Goal: Information Seeking & Learning: Compare options

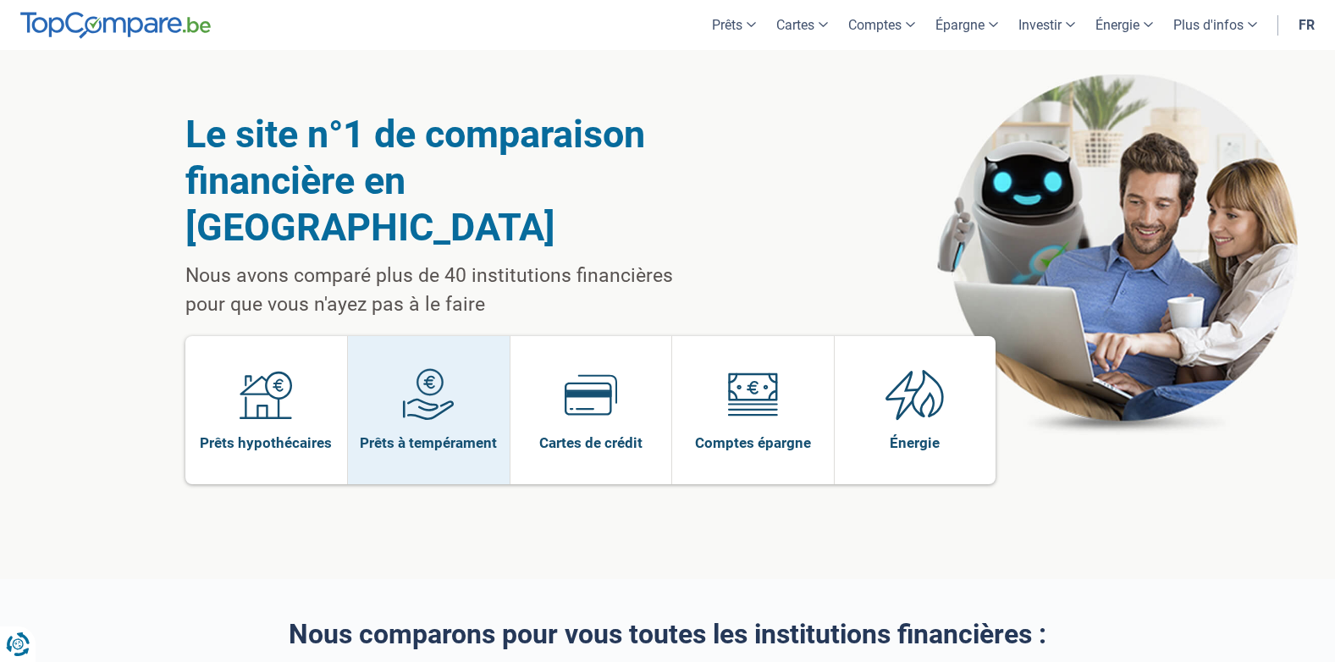
click at [480, 434] on span "Prêts à tempérament" at bounding box center [428, 443] width 137 height 19
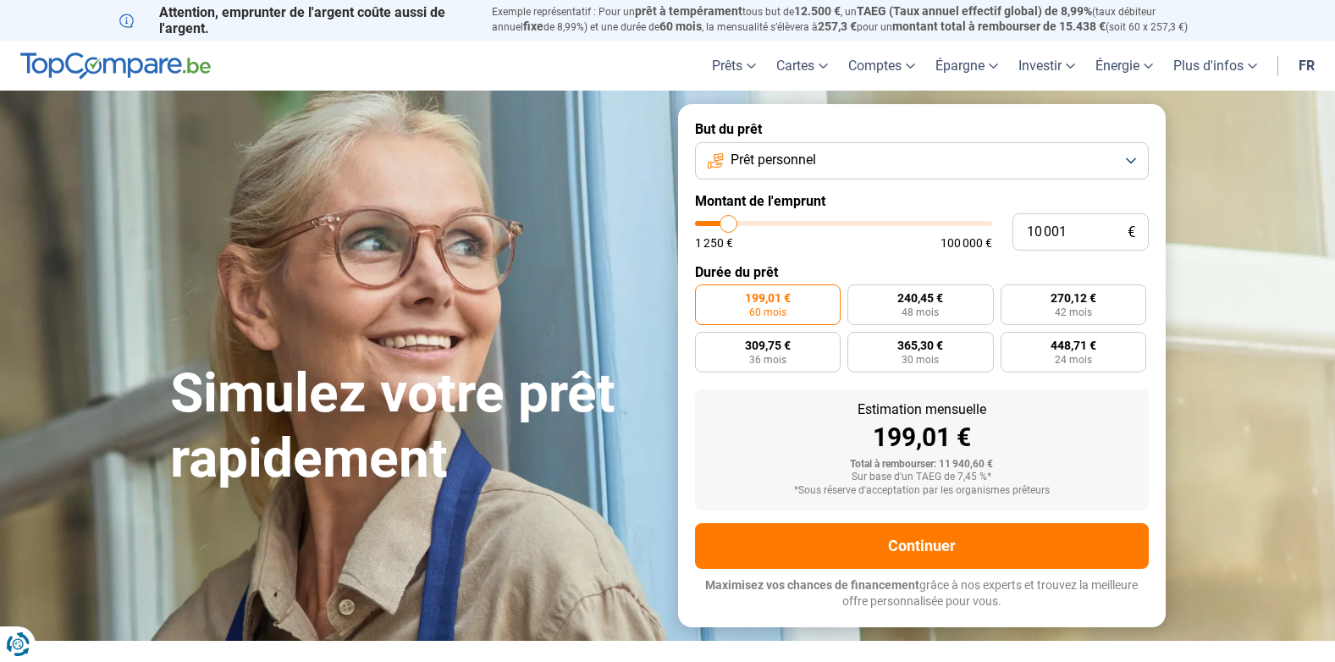
type input "12 500"
type input "12500"
type input "12 750"
type input "12750"
type input "13 250"
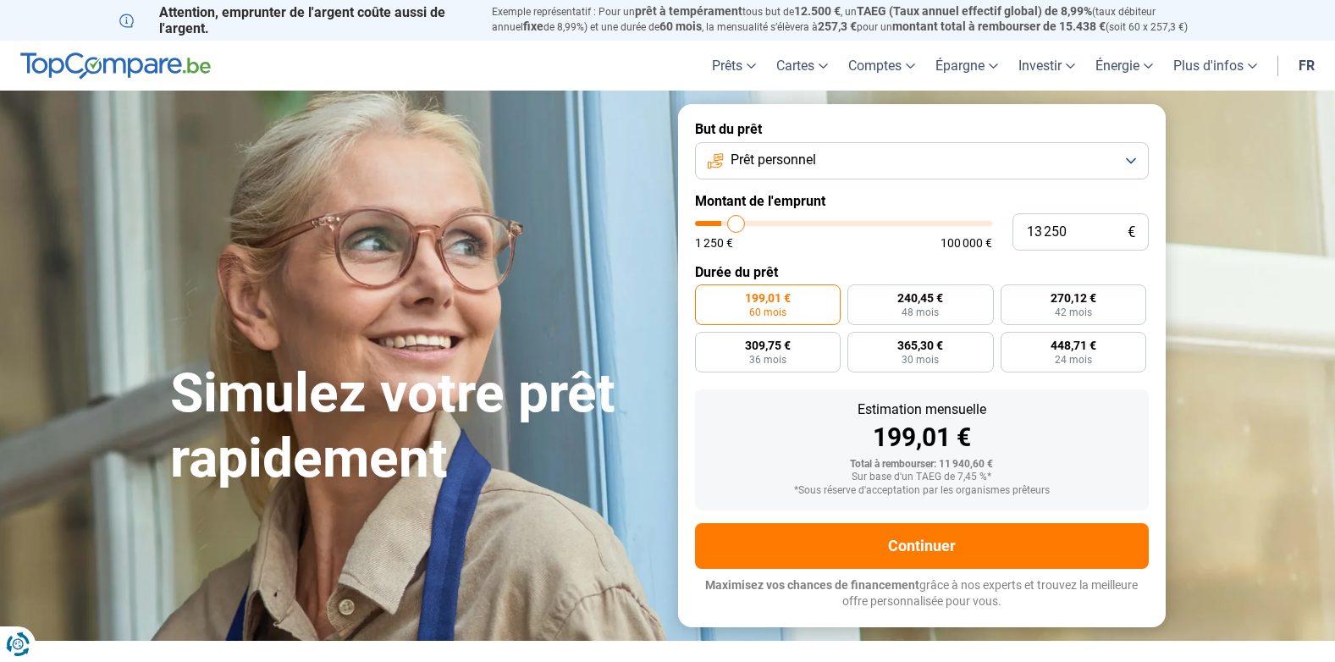
type input "13250"
type input "14 000"
type input "14000"
type input "14 250"
type input "14250"
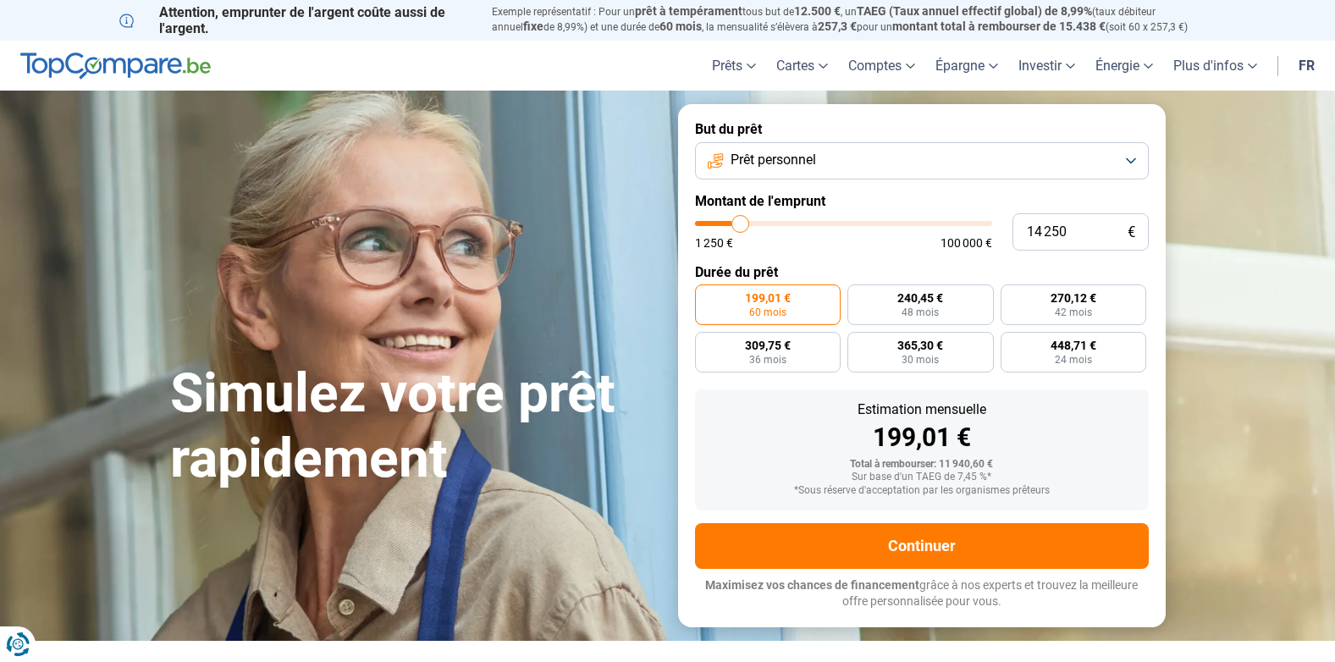
type input "14 500"
type input "14500"
type input "15 000"
type input "15000"
type input "15 500"
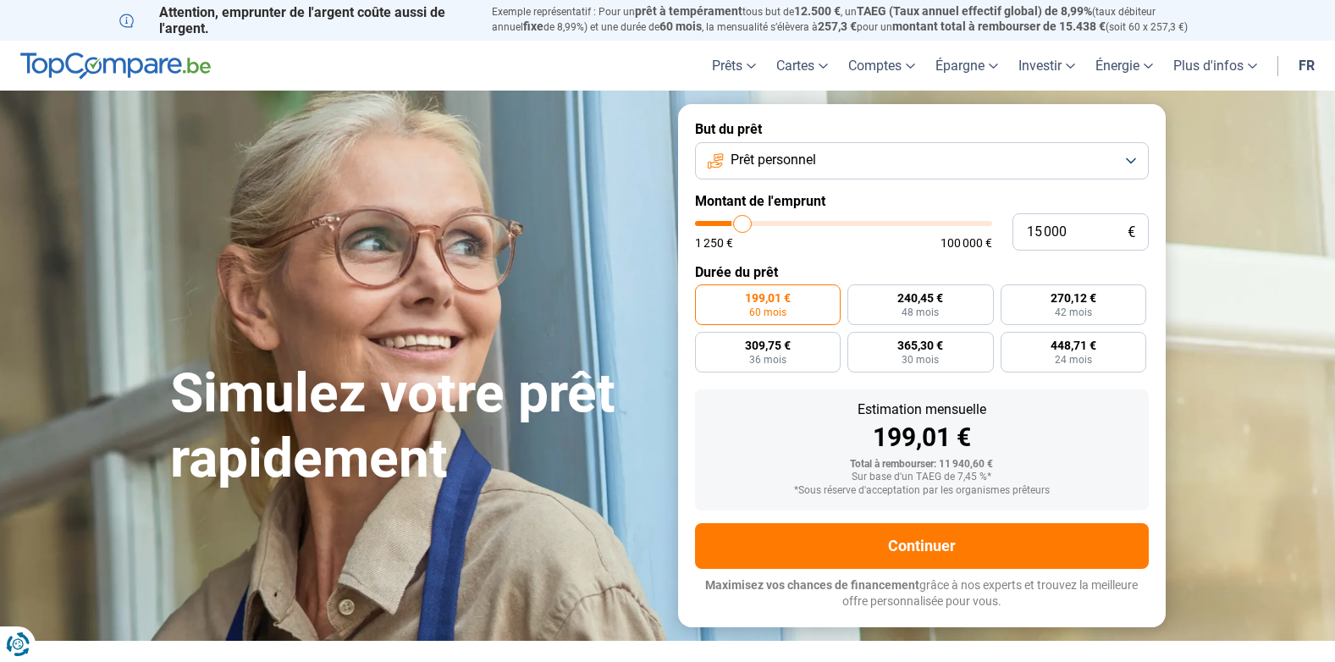
type input "15500"
type input "16 250"
type input "16250"
type input "16 500"
drag, startPoint x: 733, startPoint y: 225, endPoint x: 748, endPoint y: 224, distance: 14.5
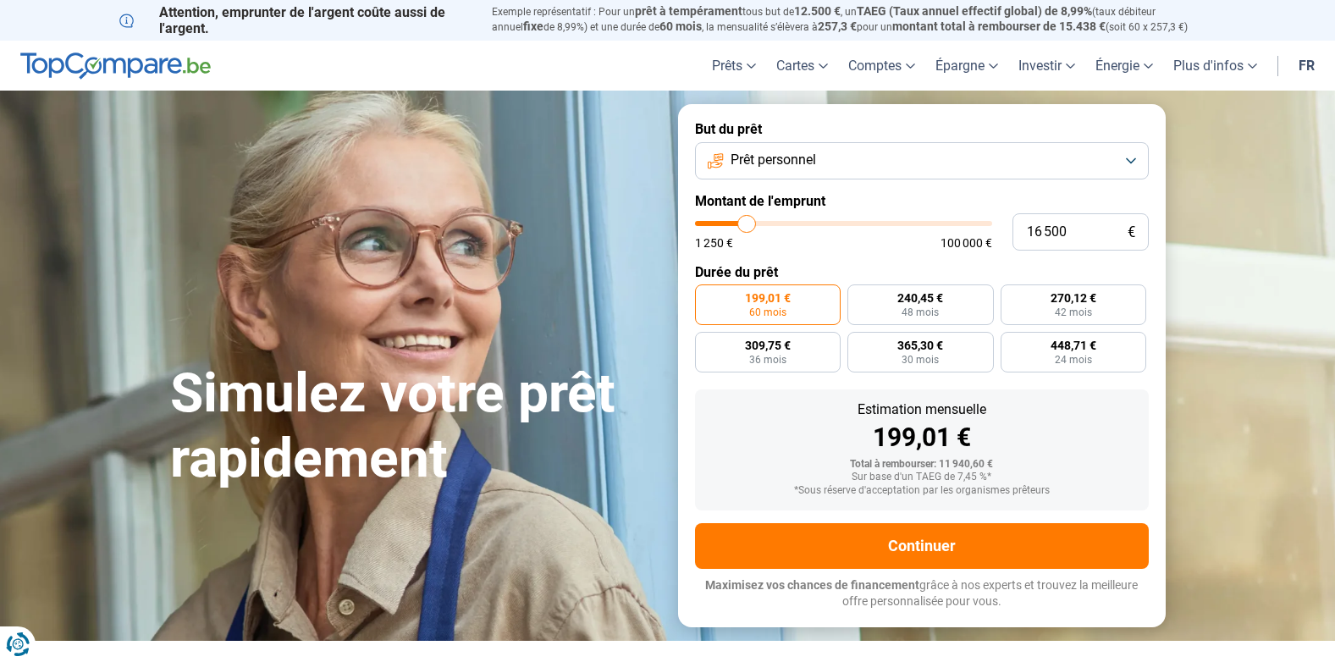
type input "16500"
click at [748, 224] on input "range" at bounding box center [843, 223] width 297 height 5
radio input "false"
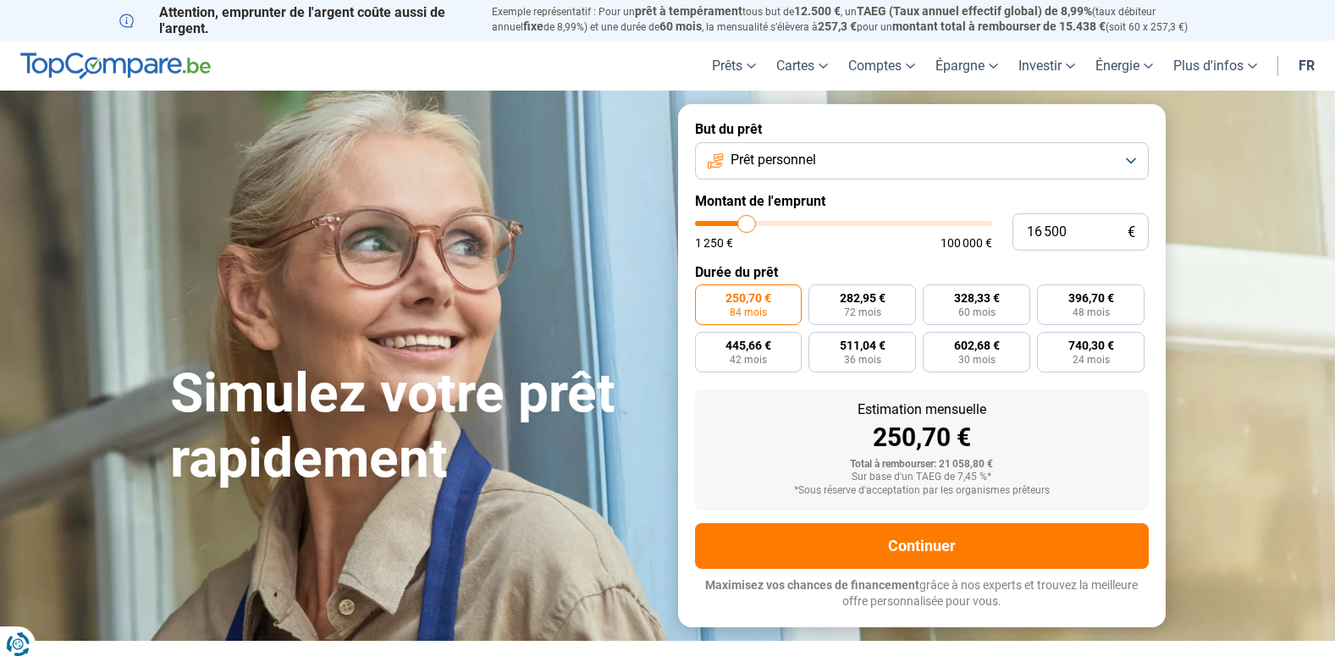
click at [859, 160] on button "Prêt personnel" at bounding box center [922, 160] width 454 height 37
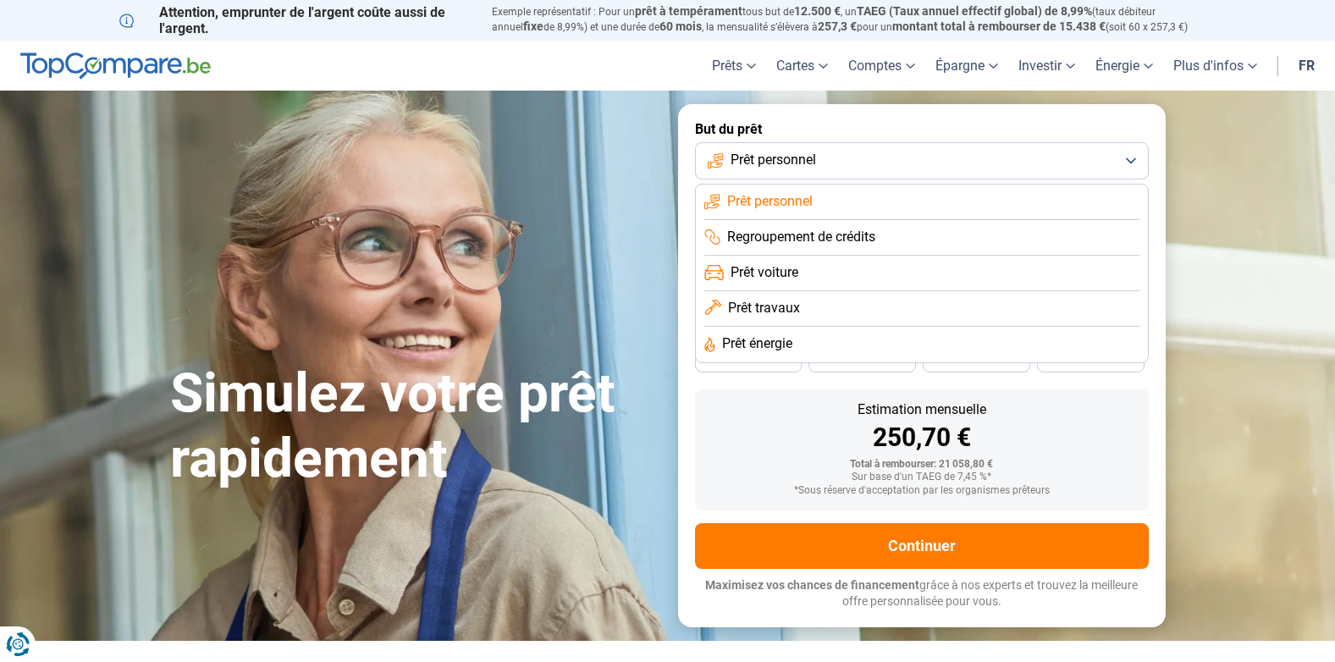
click at [820, 273] on li "Prêt voiture" at bounding box center [921, 274] width 435 height 36
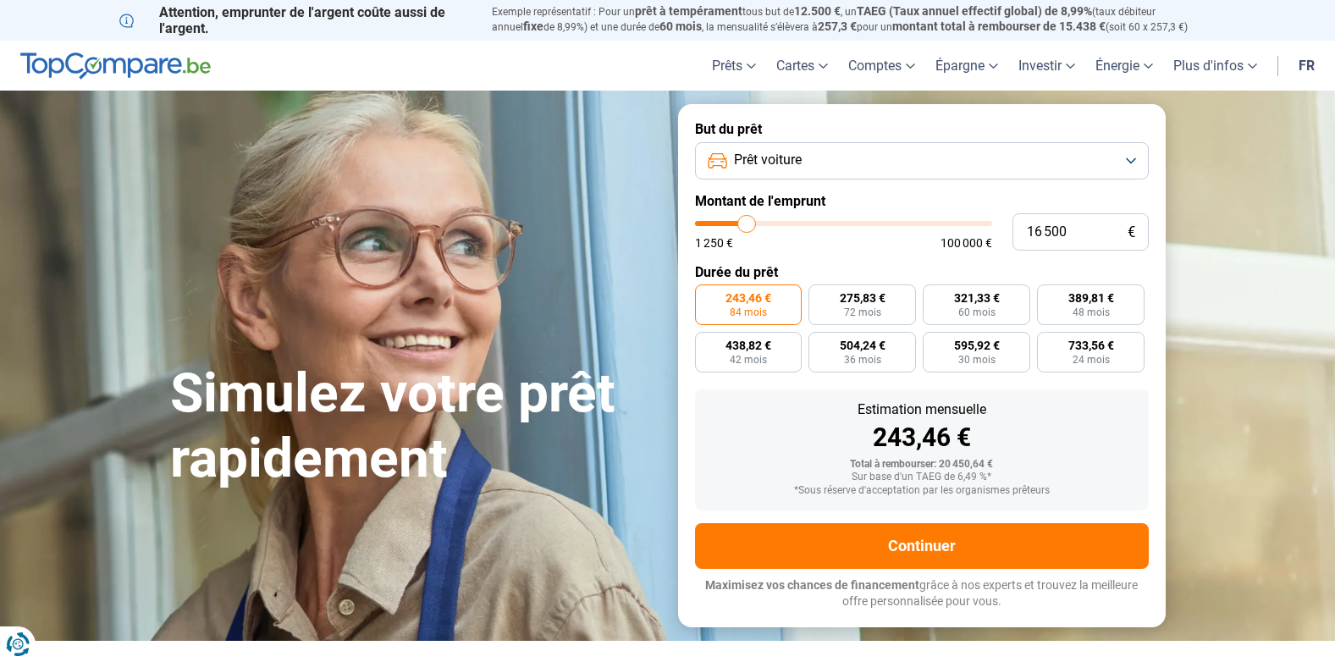
click at [883, 158] on button "Prêt voiture" at bounding box center [922, 160] width 454 height 37
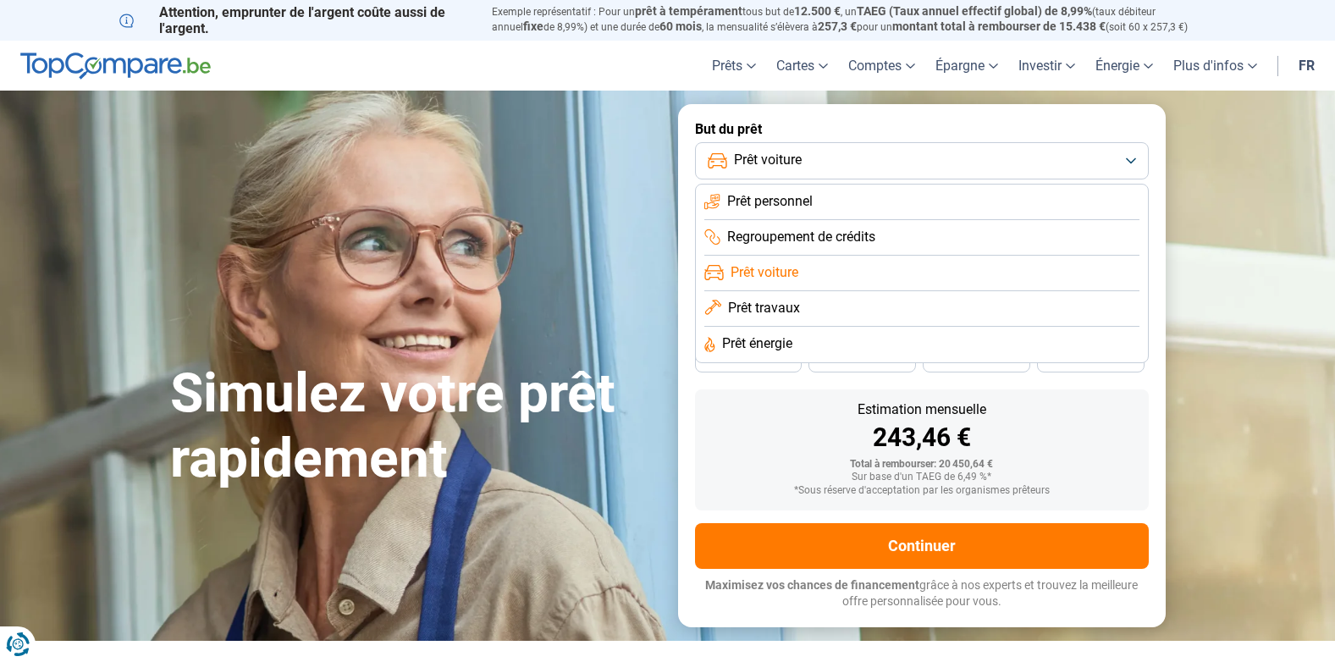
click at [821, 211] on li "Prêt personnel" at bounding box center [921, 203] width 435 height 36
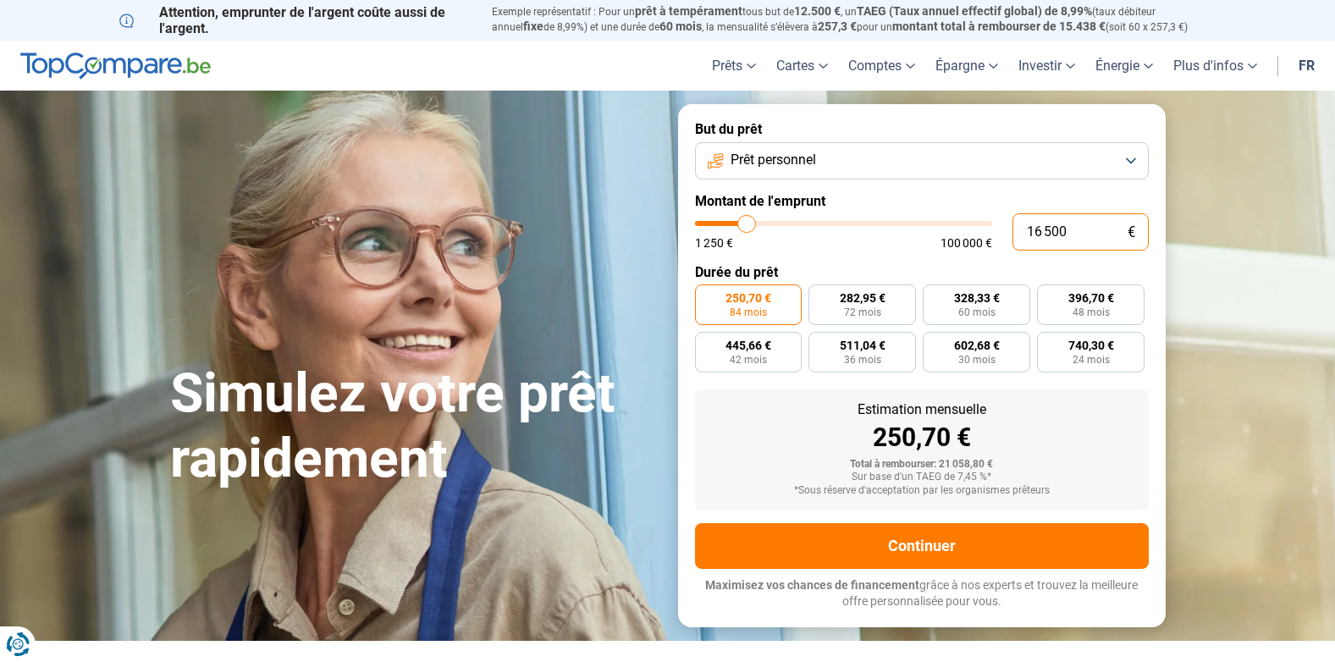
click at [1052, 239] on input "16 500" at bounding box center [1081, 231] width 136 height 37
click at [936, 164] on button "Prêt personnel" at bounding box center [922, 160] width 454 height 37
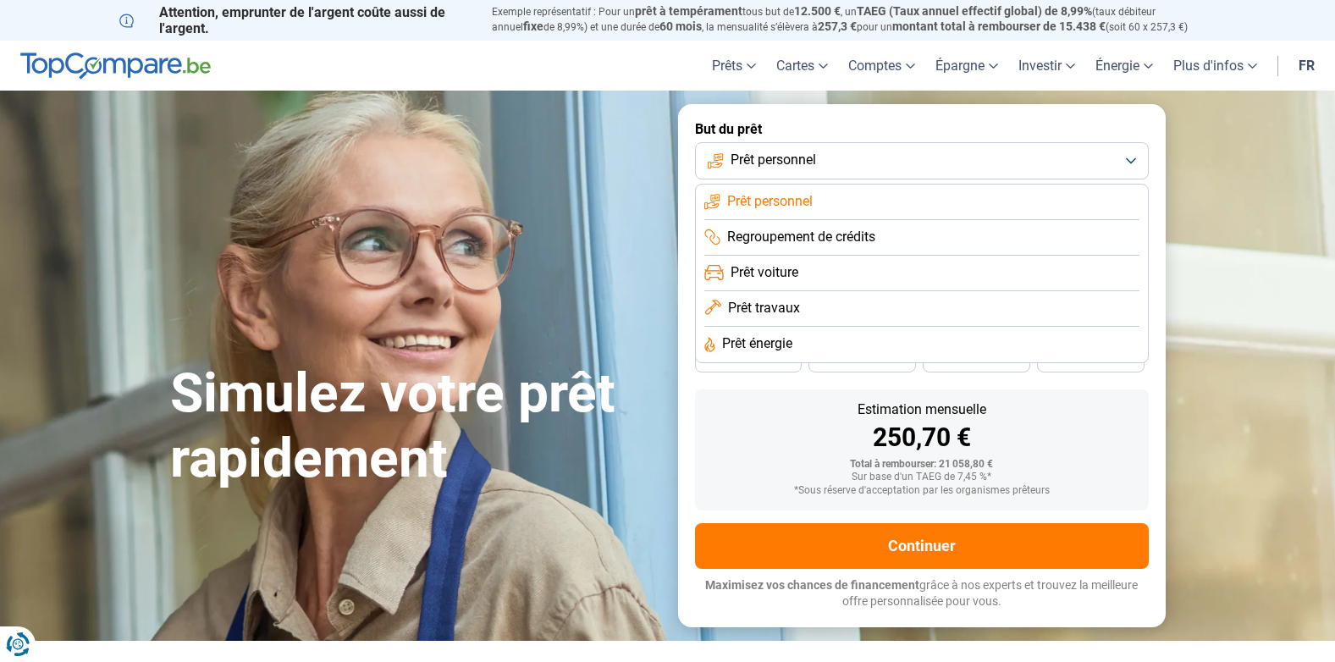
click at [811, 264] on li "Prêt voiture" at bounding box center [921, 274] width 435 height 36
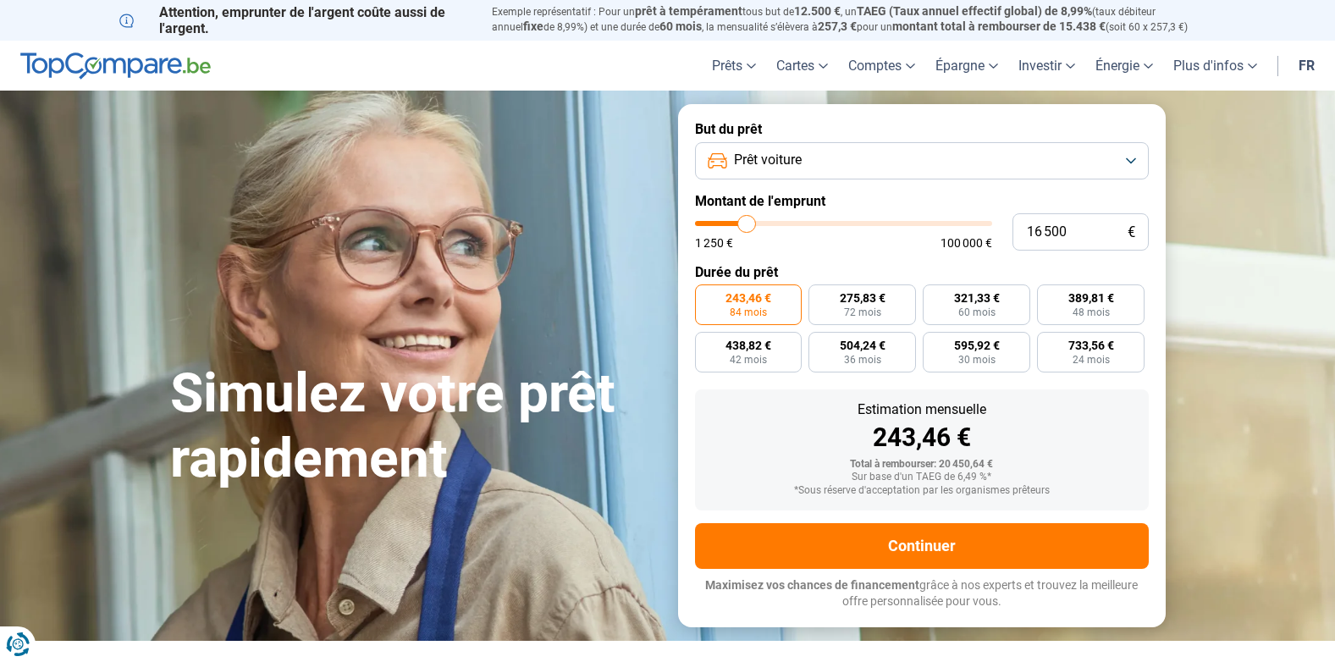
type input "17 000"
type input "17000"
type input "17 500"
type input "17500"
type input "18 000"
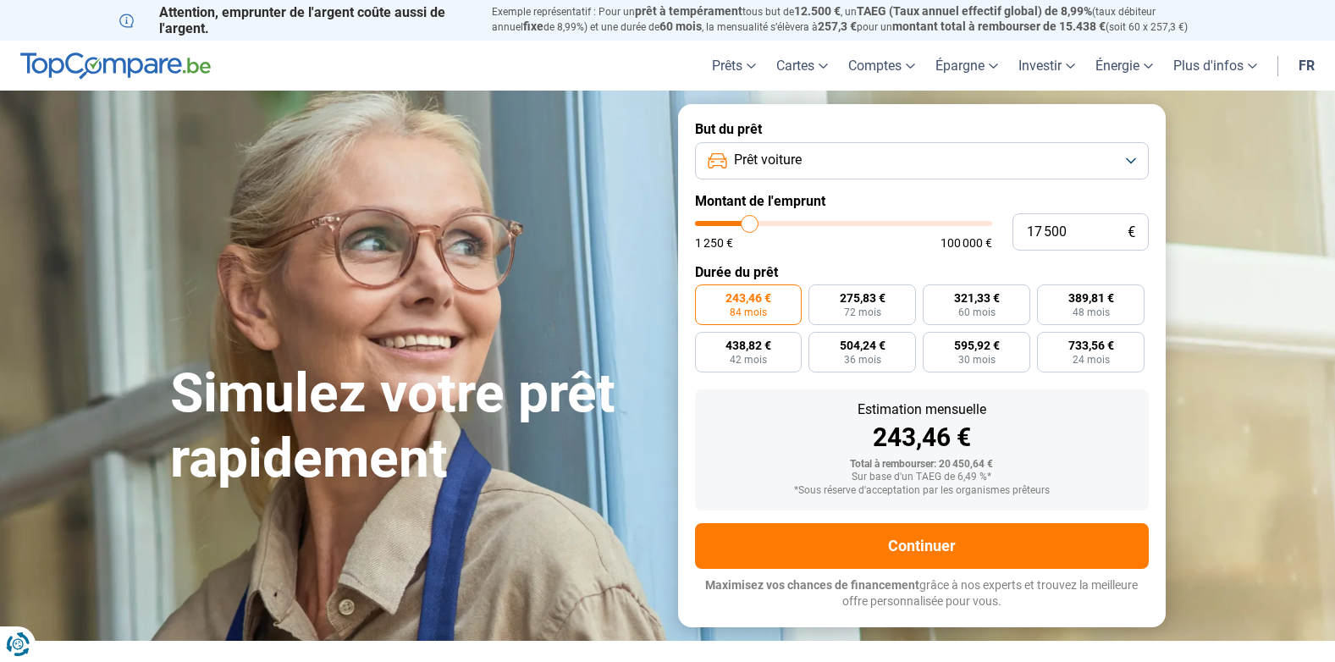
type input "18000"
type input "18 500"
type input "18500"
click at [753, 224] on input "range" at bounding box center [843, 223] width 297 height 5
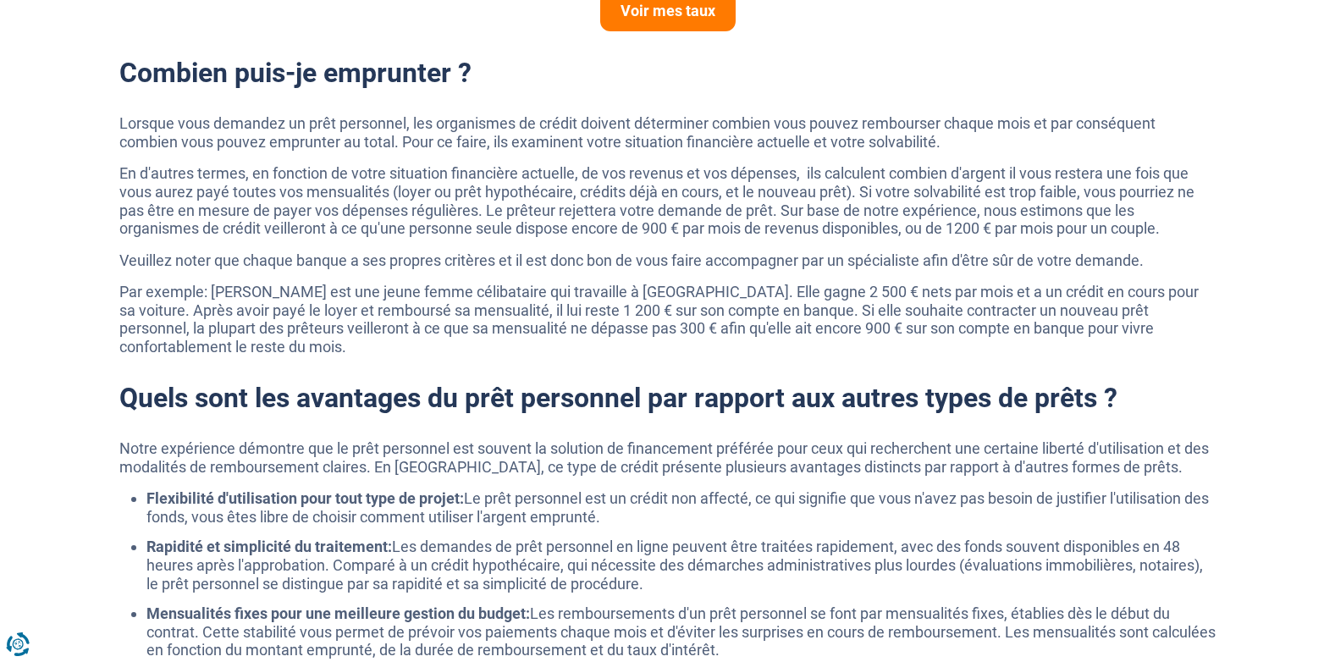
scroll to position [1270, 0]
